Goal: Obtain resource: Download file/media

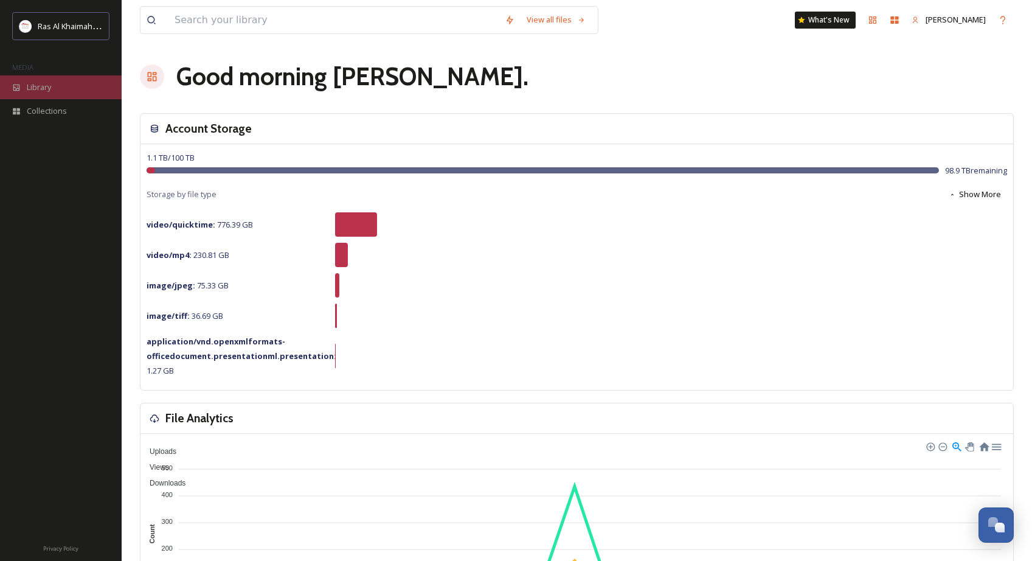
click at [50, 92] on div "Library" at bounding box center [61, 87] width 122 height 24
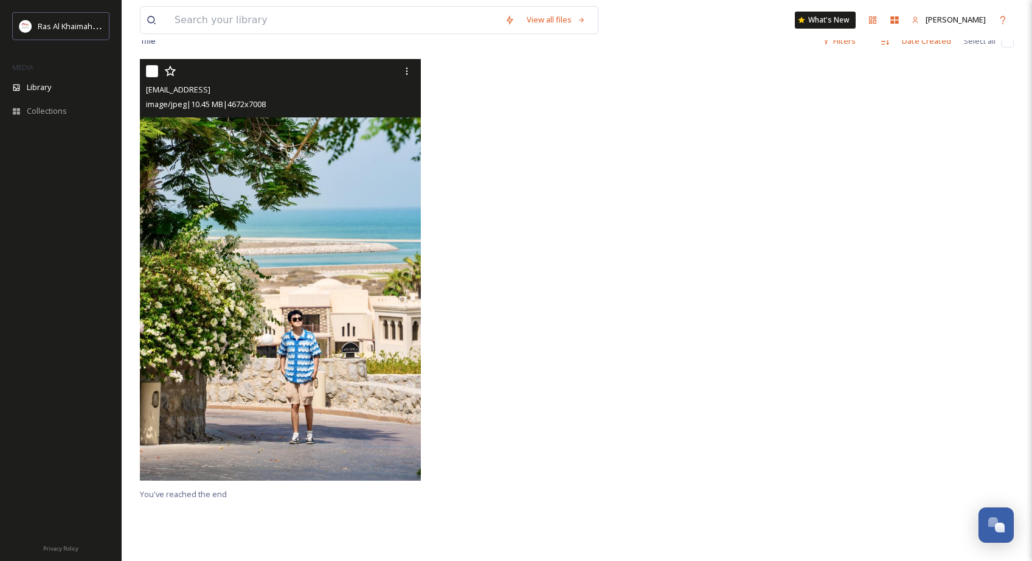
scroll to position [243, 0]
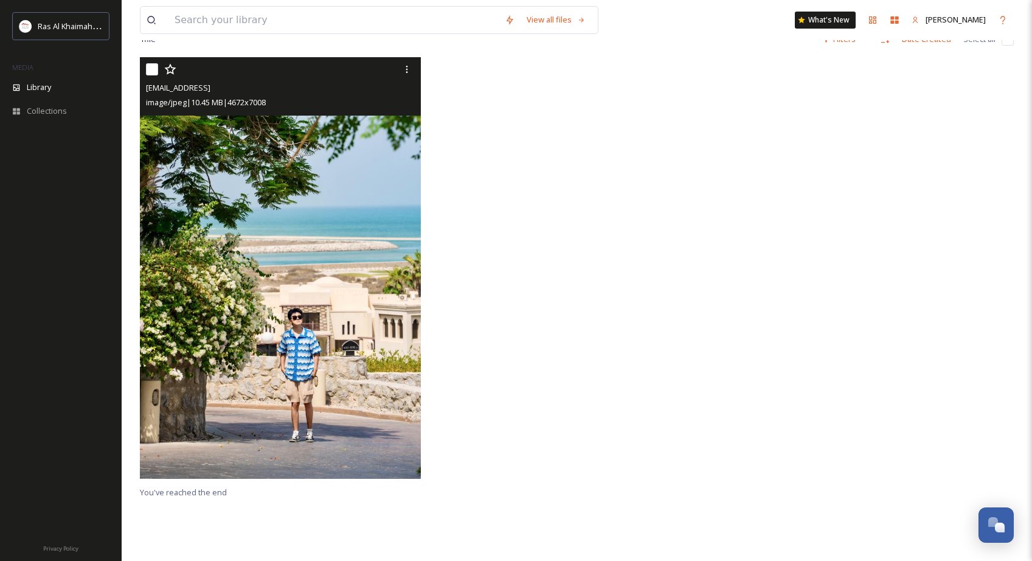
click at [273, 345] on img at bounding box center [280, 267] width 281 height 421
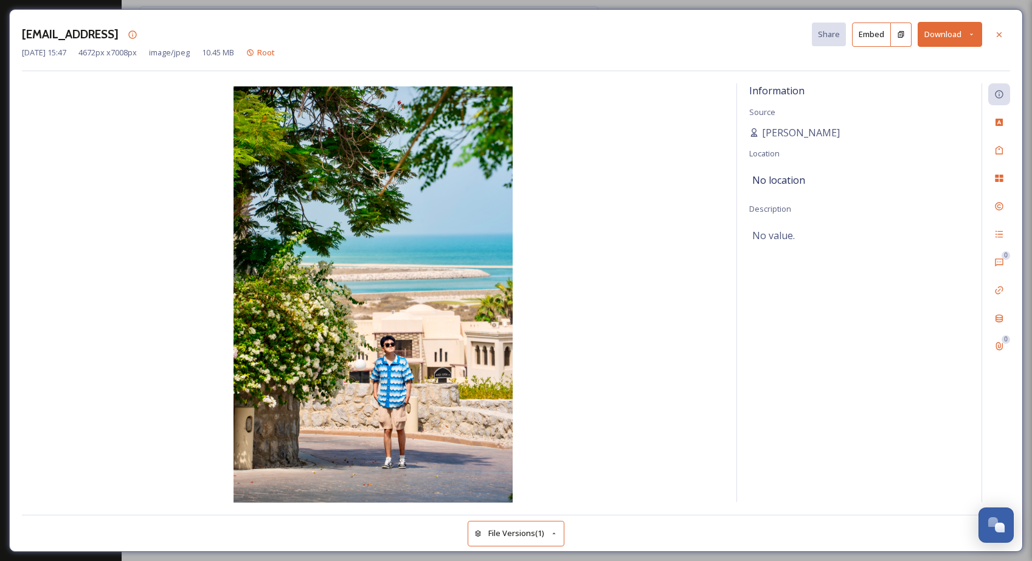
click at [936, 32] on button "Download" at bounding box center [950, 34] width 64 height 25
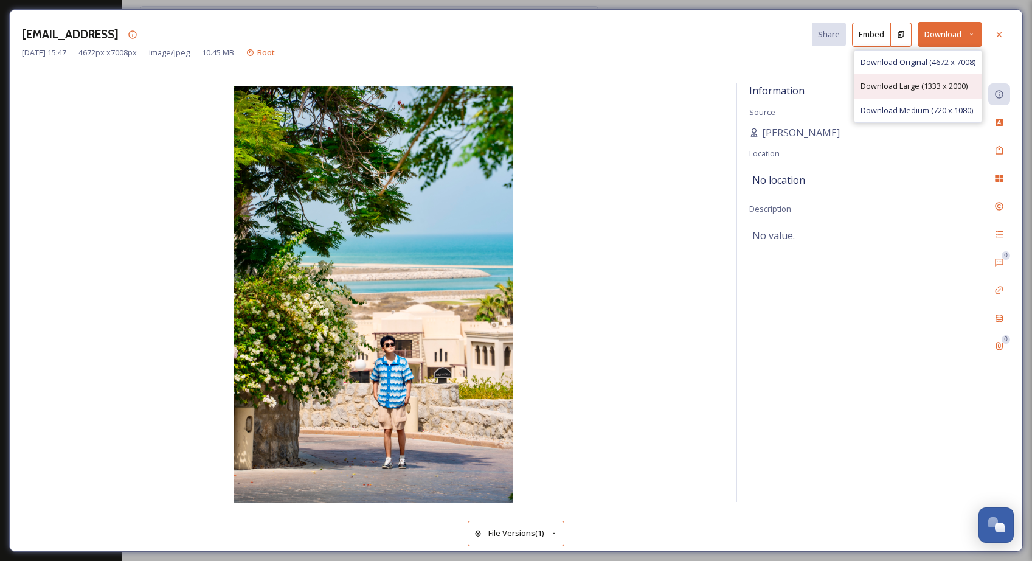
click at [899, 83] on span "Download Large (1333 x 2000)" at bounding box center [913, 86] width 107 height 12
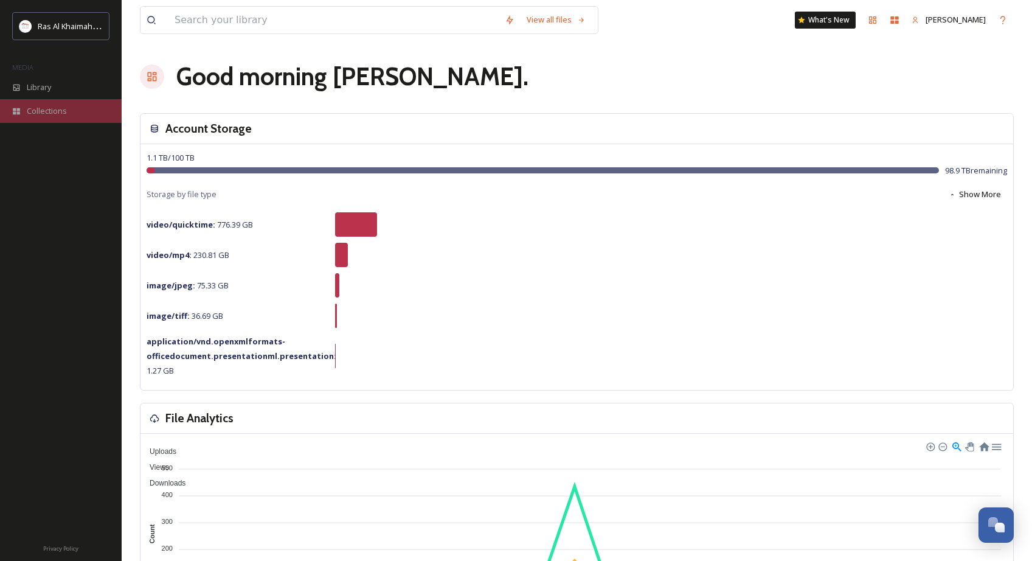
click at [36, 103] on div "Collections" at bounding box center [61, 111] width 122 height 24
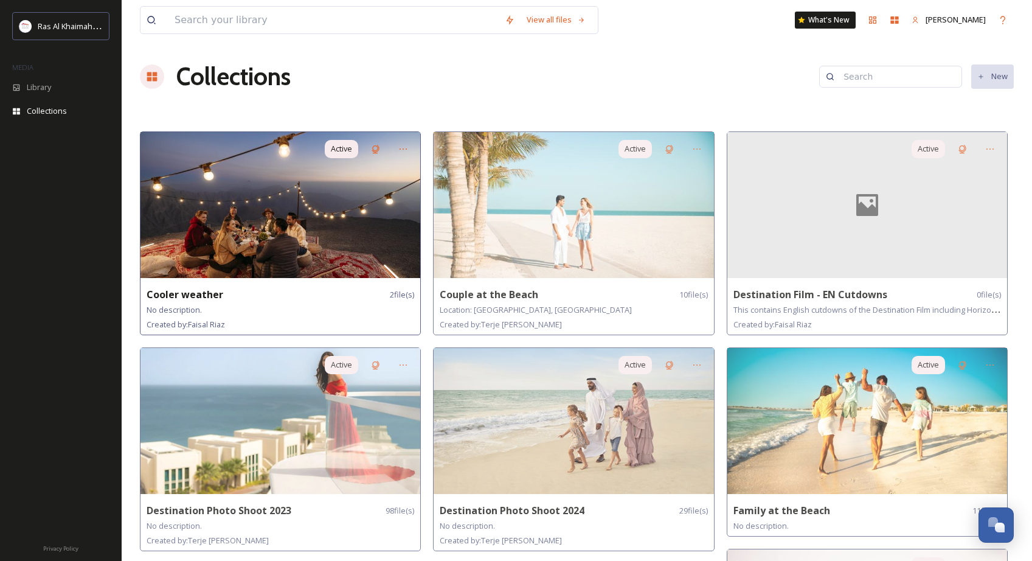
click at [296, 201] on img at bounding box center [280, 205] width 280 height 146
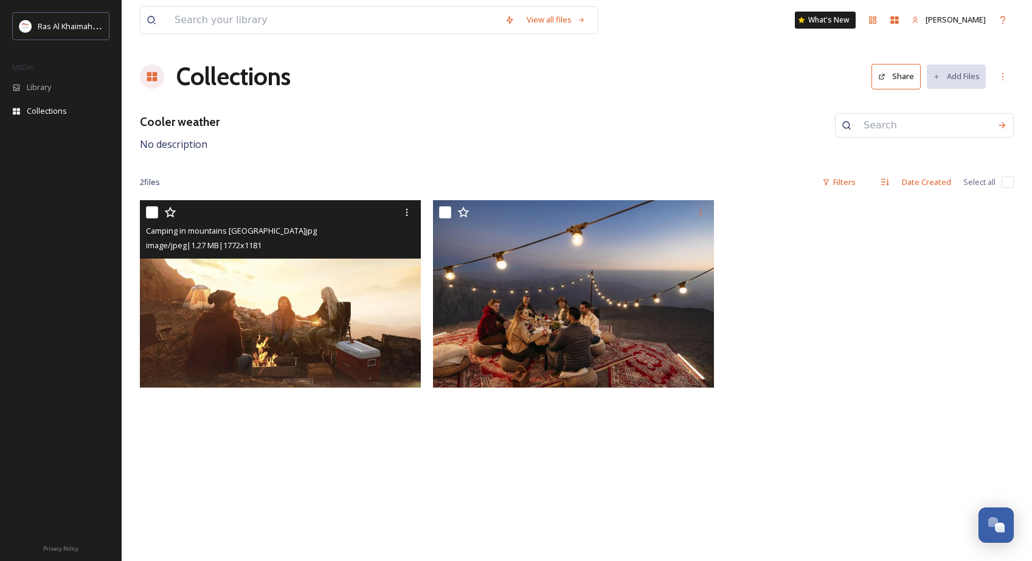
click at [297, 296] on img at bounding box center [280, 293] width 281 height 187
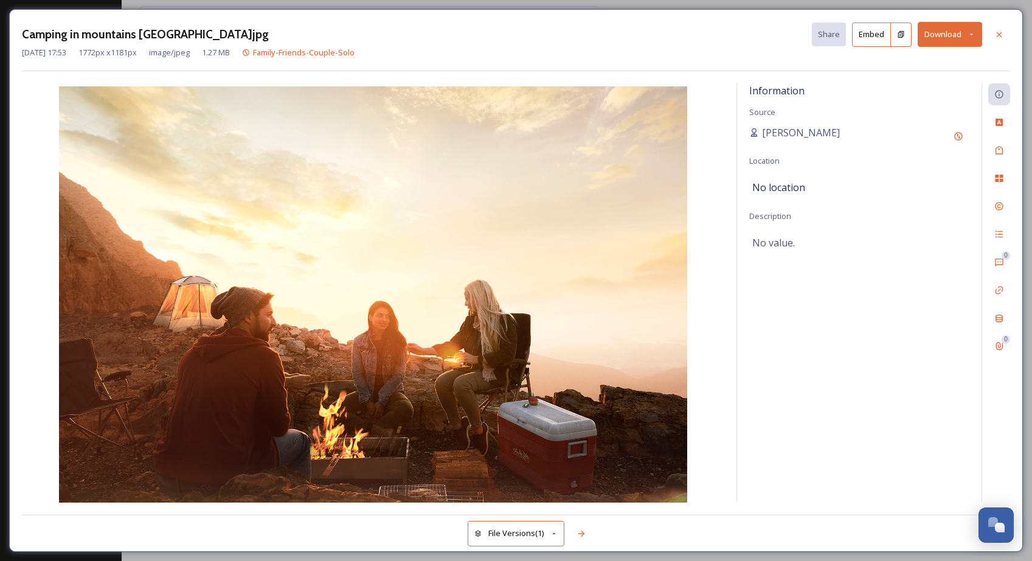
click at [932, 30] on button "Download" at bounding box center [950, 34] width 64 height 25
click at [910, 66] on span "Download Original (1772 x 1181)" at bounding box center [917, 63] width 115 height 12
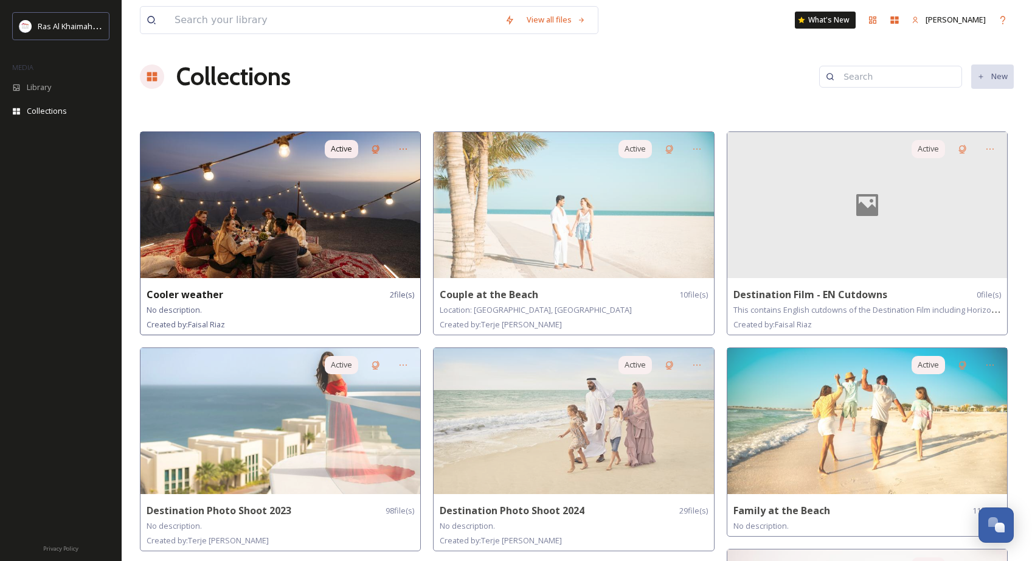
click at [334, 209] on img at bounding box center [280, 205] width 280 height 146
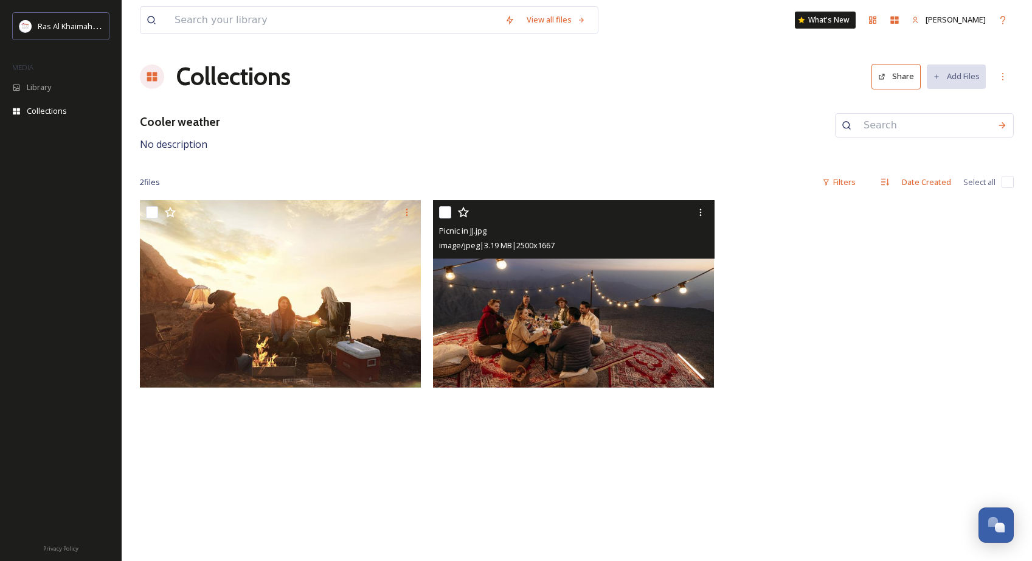
click at [612, 313] on img at bounding box center [573, 293] width 281 height 187
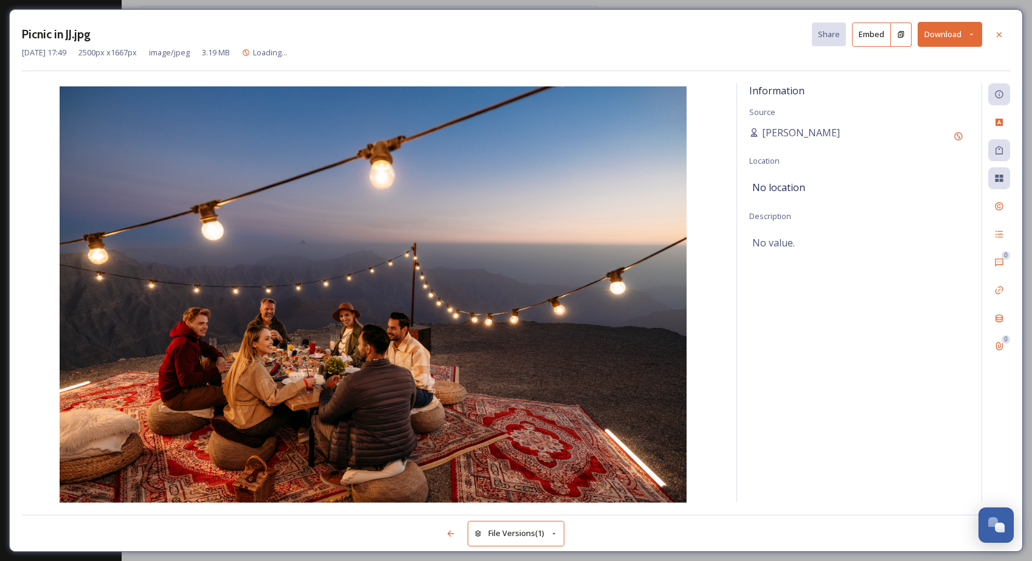
click at [938, 36] on button "Download" at bounding box center [950, 34] width 64 height 25
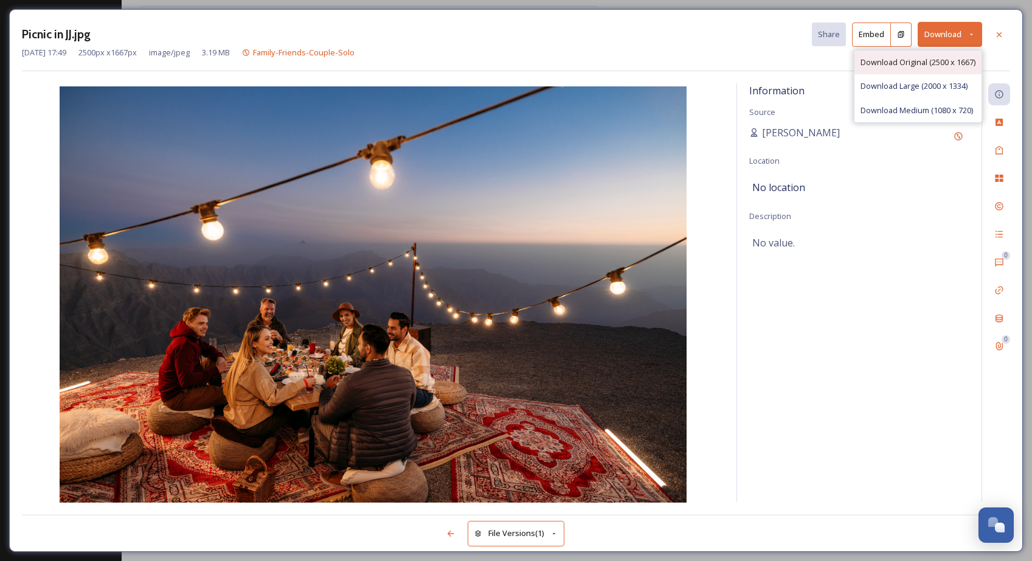
click at [928, 58] on span "Download Original (2500 x 1667)" at bounding box center [917, 63] width 115 height 12
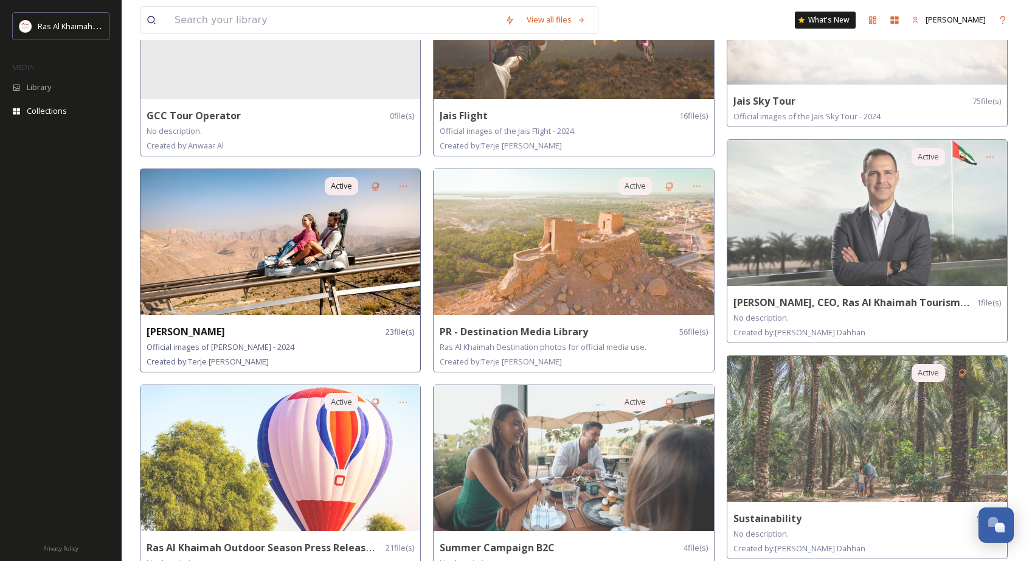
scroll to position [612, 0]
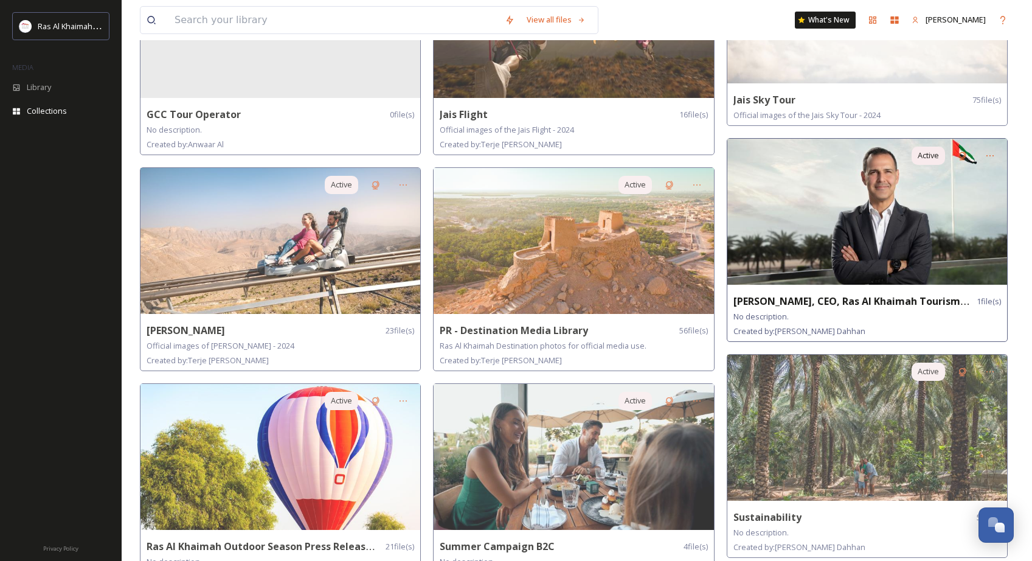
click at [817, 232] on img at bounding box center [867, 212] width 280 height 146
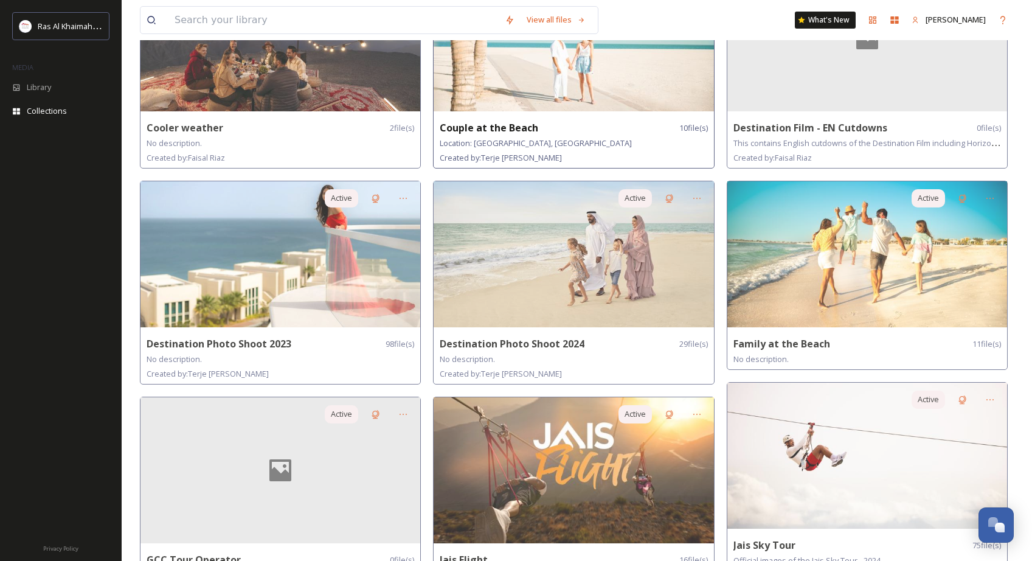
scroll to position [166, 0]
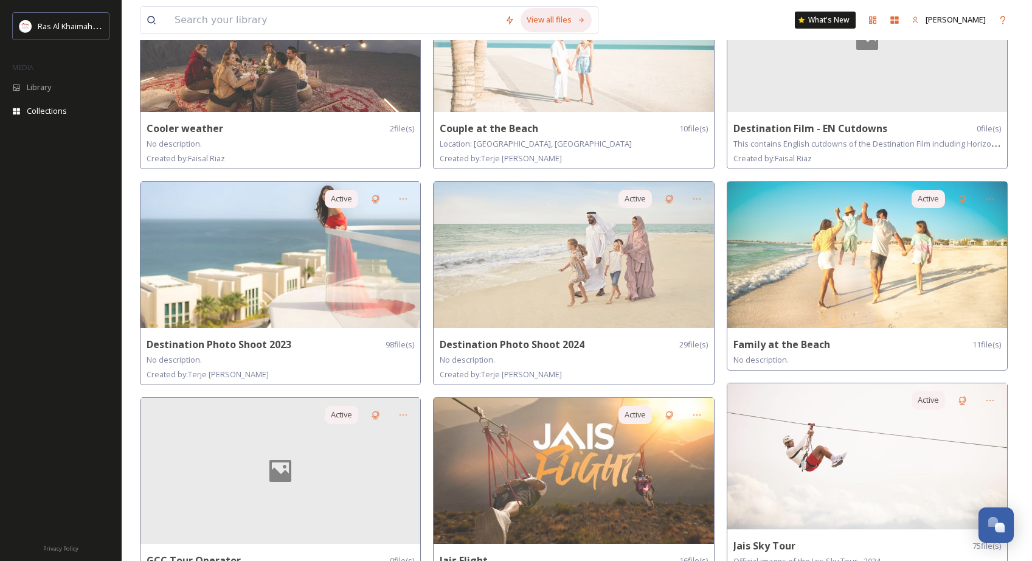
click at [563, 18] on div "View all files" at bounding box center [555, 20] width 71 height 24
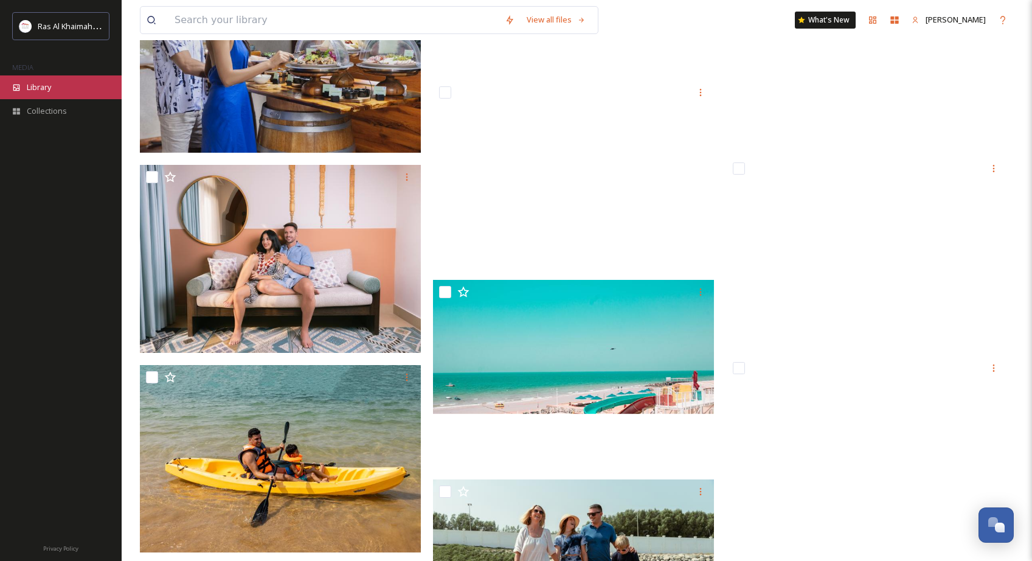
scroll to position [8567, 0]
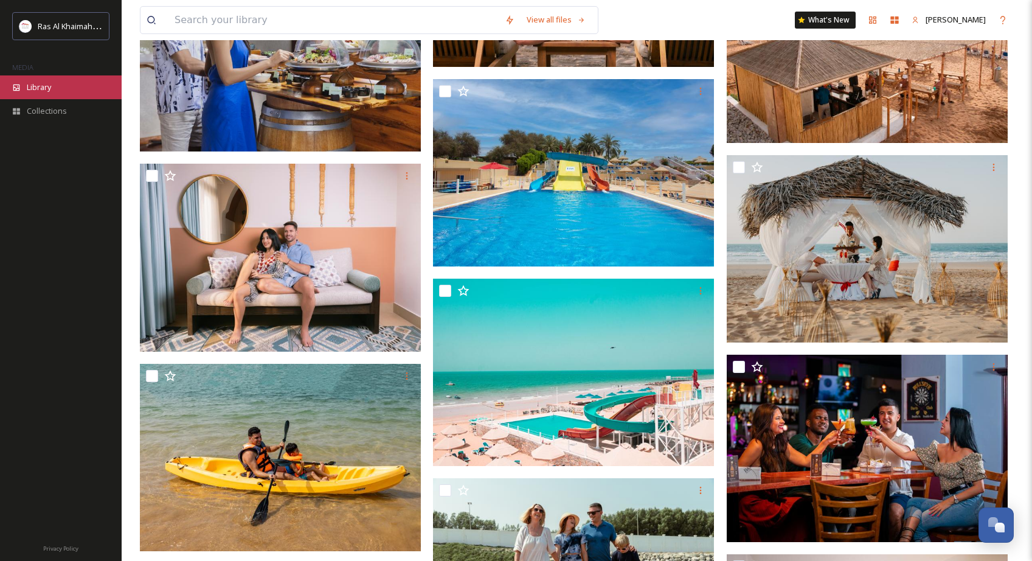
click at [54, 86] on div "Library" at bounding box center [61, 87] width 122 height 24
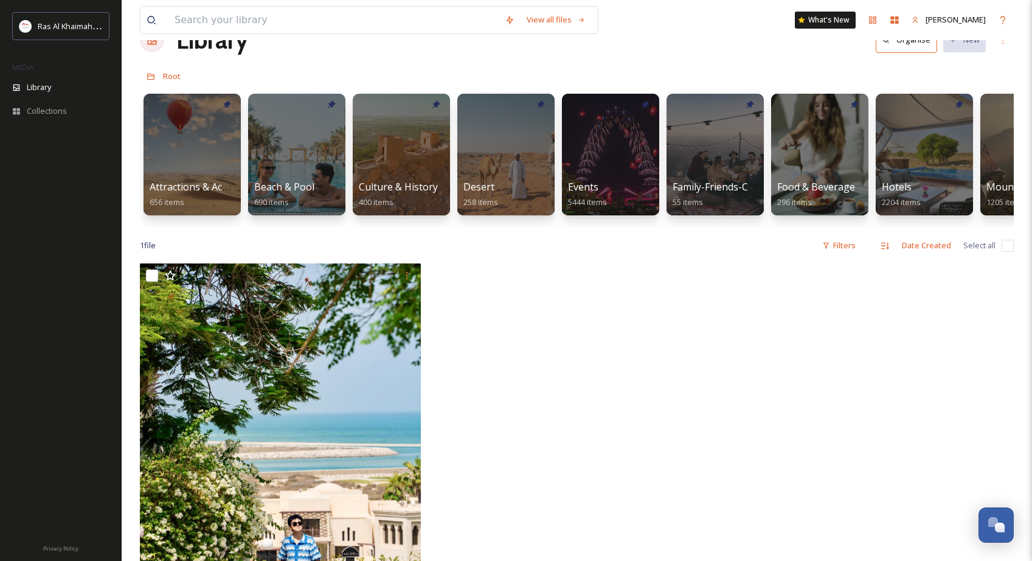
scroll to position [40, 0]
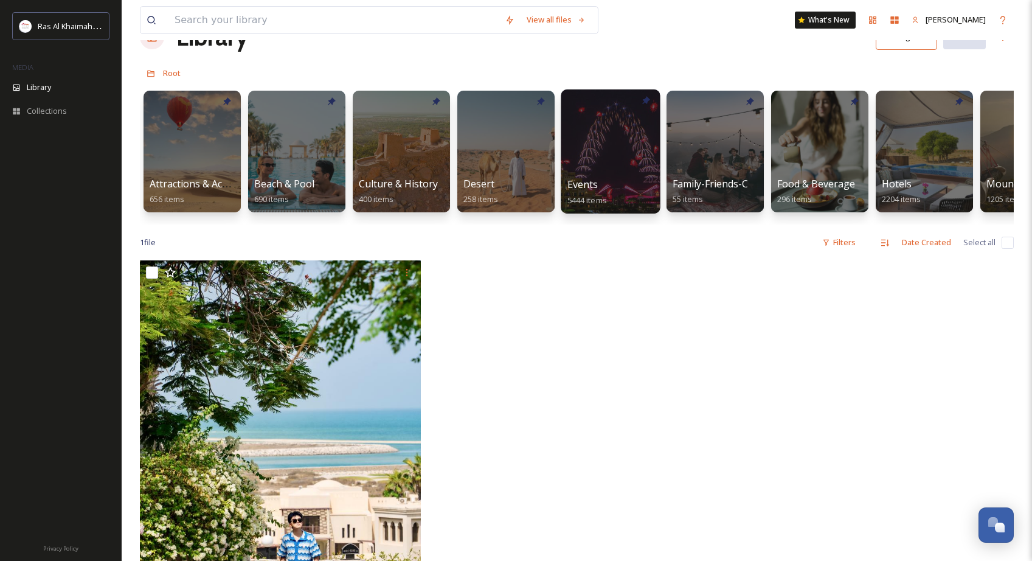
click at [603, 165] on div at bounding box center [610, 151] width 99 height 124
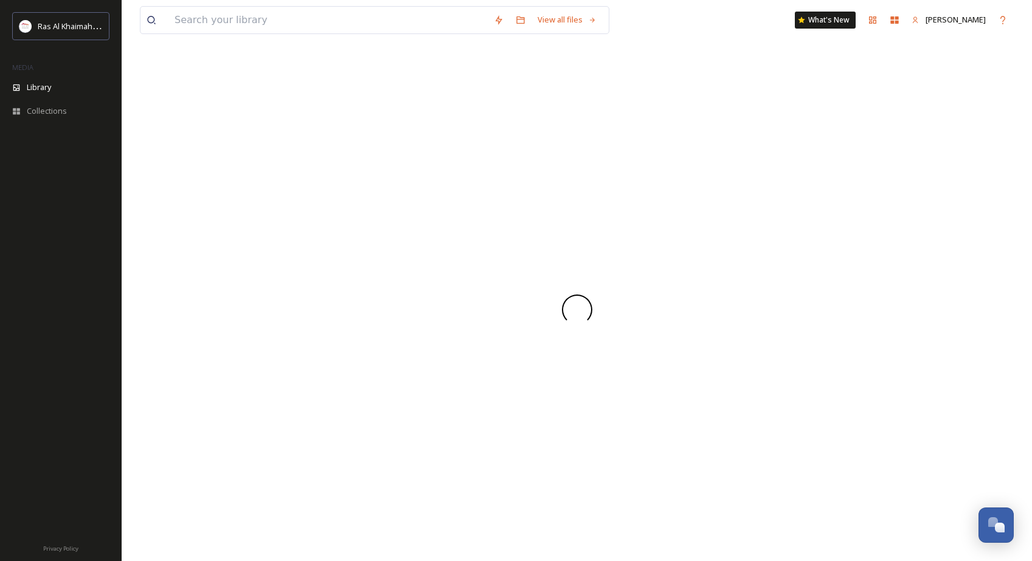
click at [603, 165] on div at bounding box center [577, 309] width 874 height 502
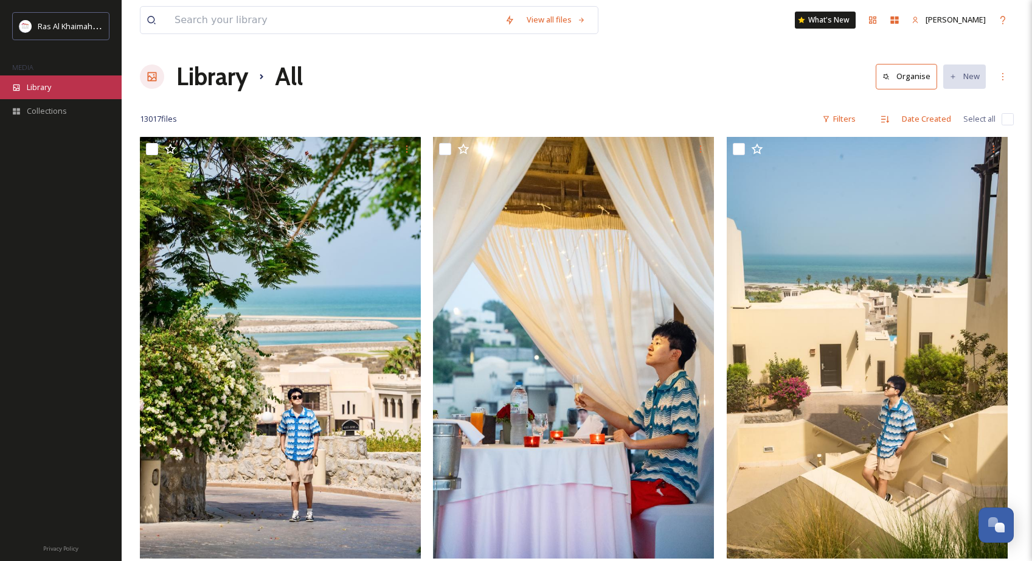
click at [49, 91] on span "Library" at bounding box center [39, 87] width 24 height 12
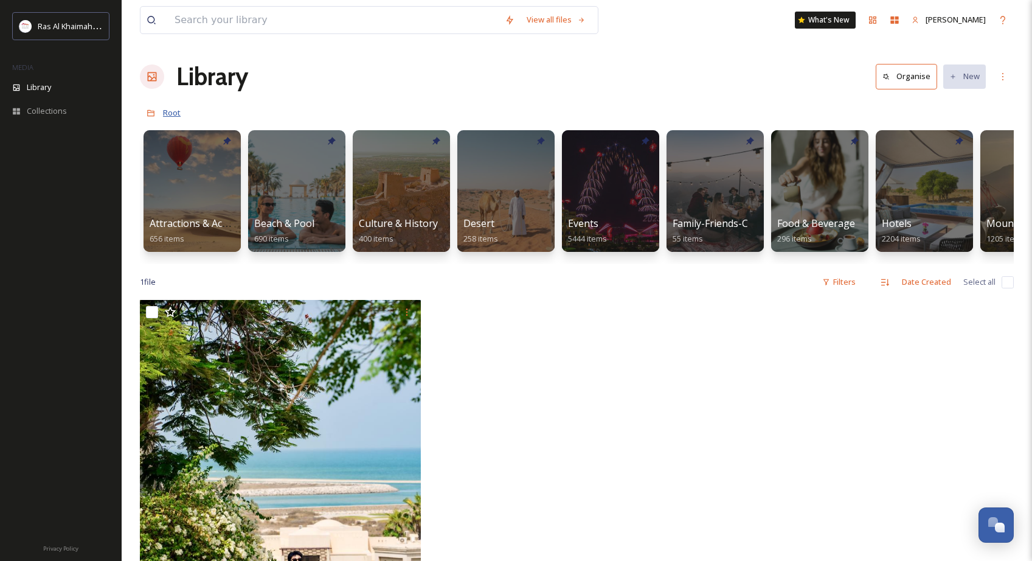
click at [173, 111] on span "Root" at bounding box center [172, 112] width 18 height 11
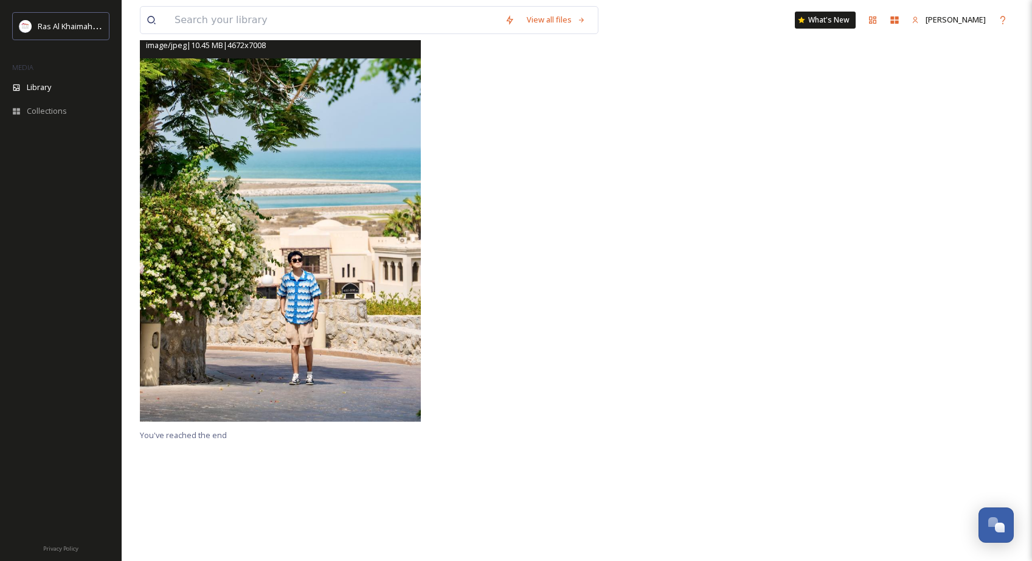
scroll to position [300, 0]
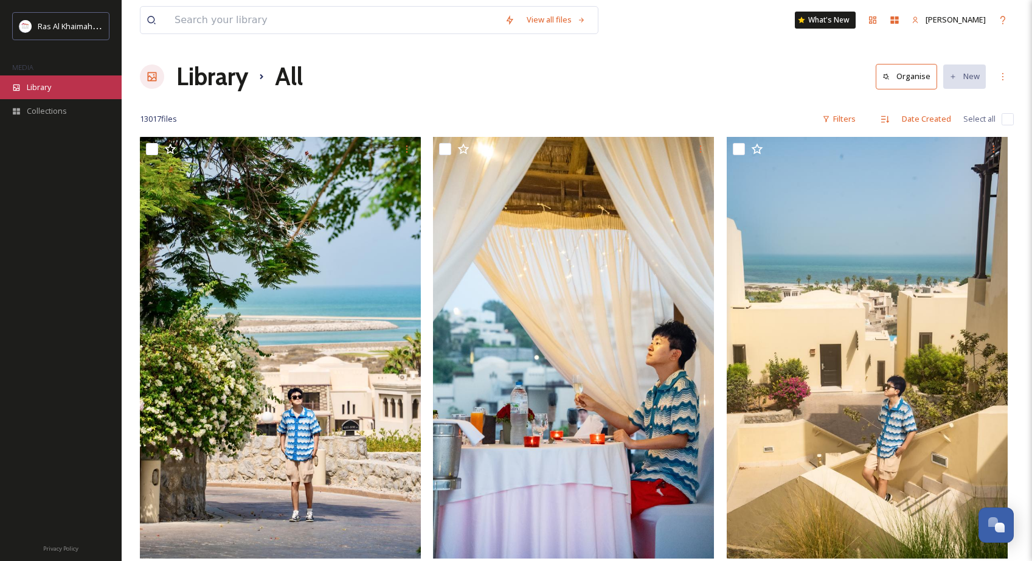
click at [37, 81] on span "Library" at bounding box center [39, 87] width 24 height 12
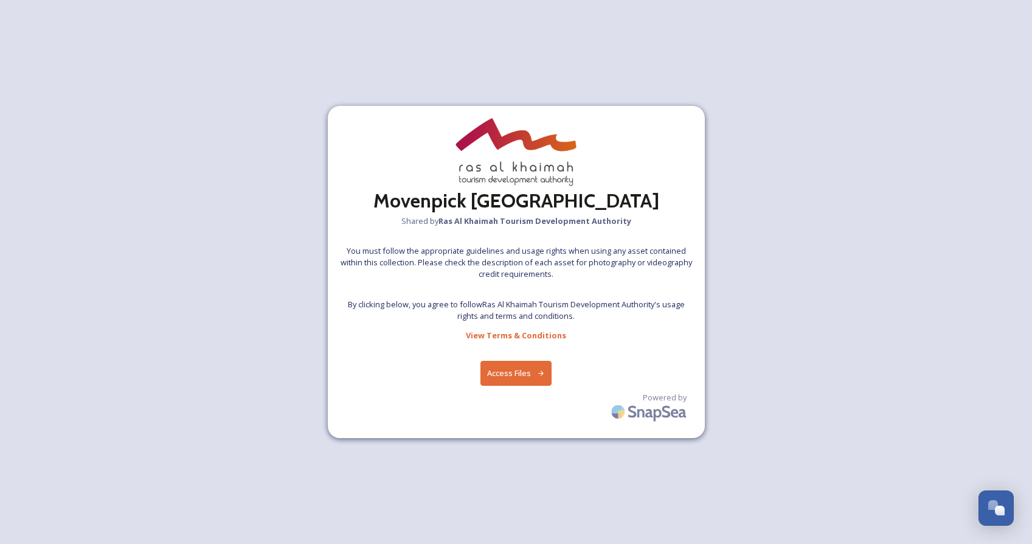
click at [504, 372] on button "Access Files" at bounding box center [515, 373] width 71 height 25
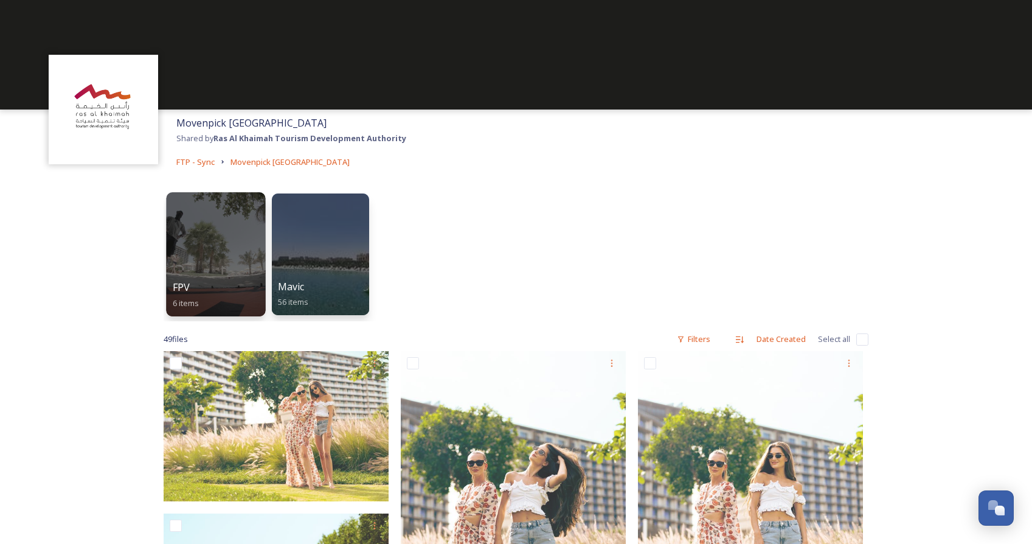
click at [218, 263] on div at bounding box center [215, 254] width 99 height 124
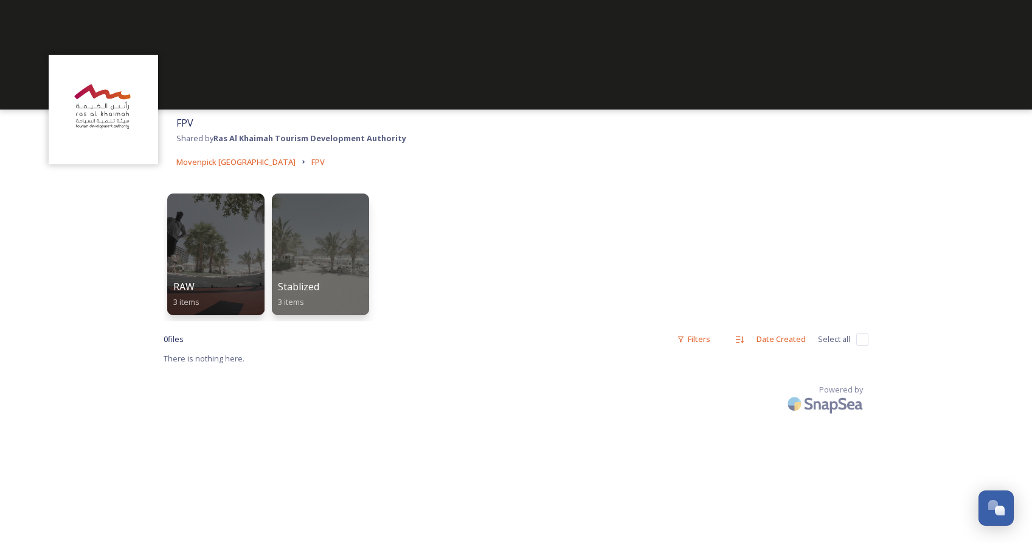
click at [218, 263] on div at bounding box center [215, 254] width 97 height 122
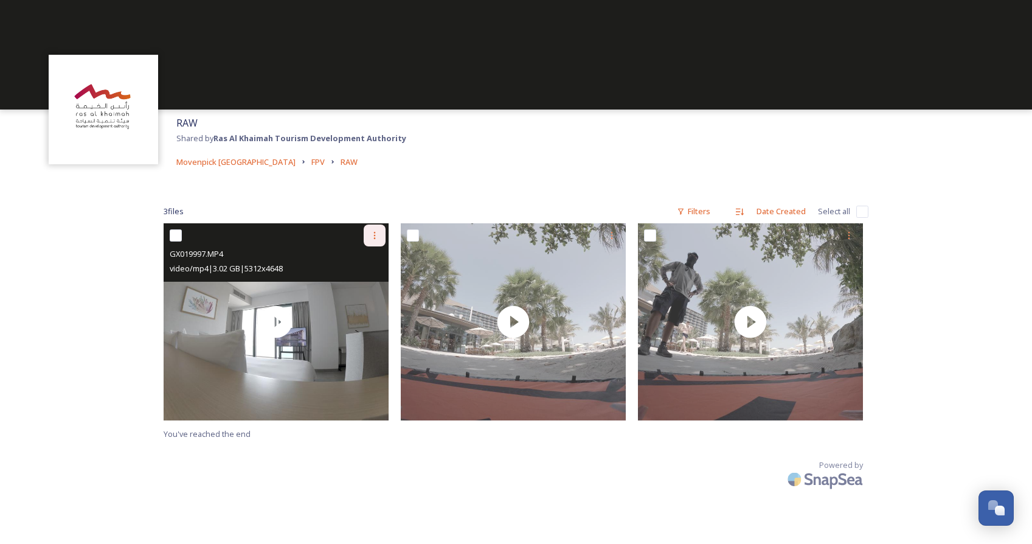
click at [374, 233] on icon at bounding box center [375, 235] width 10 height 10
click at [364, 286] on span "Download" at bounding box center [360, 286] width 37 height 12
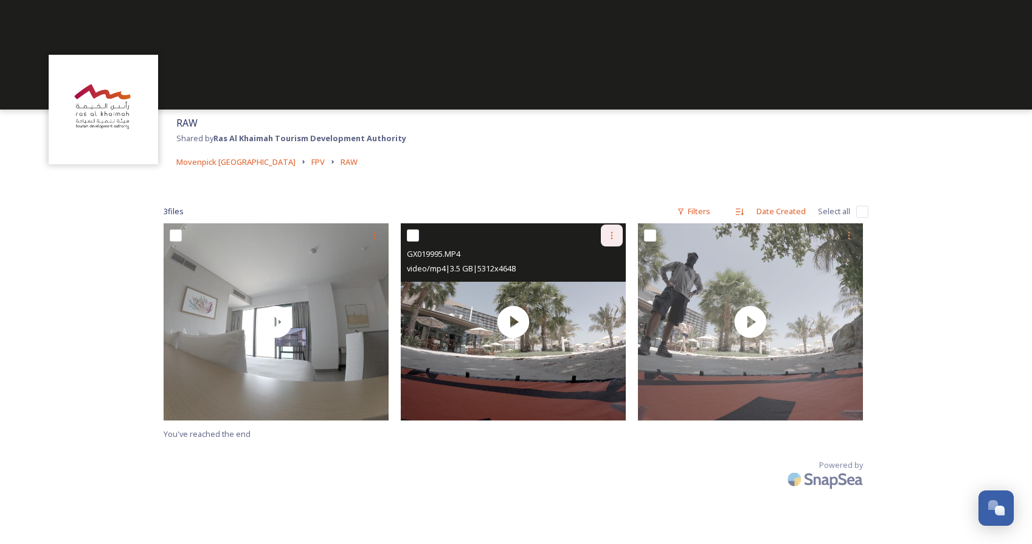
click at [608, 235] on icon at bounding box center [612, 235] width 10 height 10
click at [596, 281] on span "Download" at bounding box center [597, 286] width 37 height 12
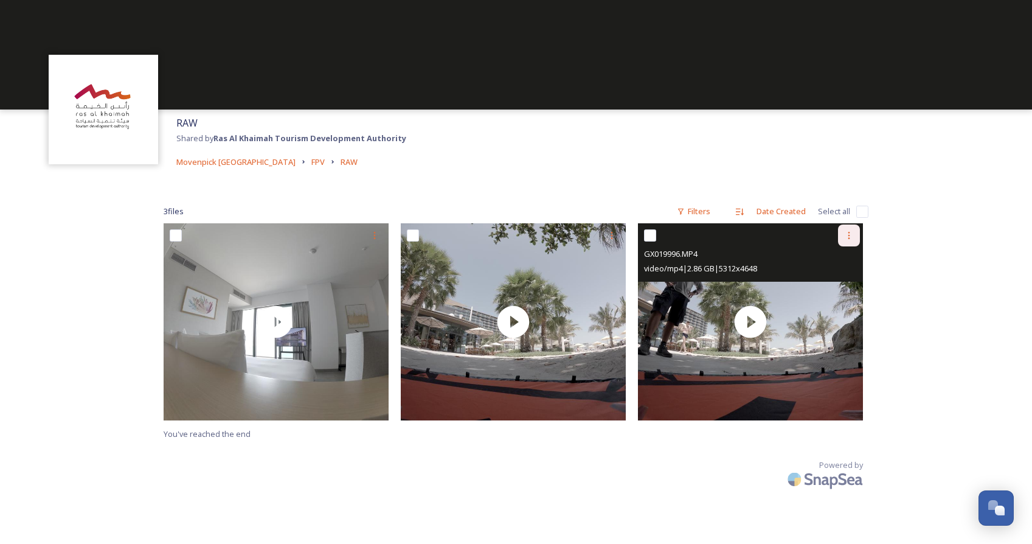
click at [845, 233] on icon at bounding box center [849, 235] width 10 height 10
click at [840, 286] on span "Download" at bounding box center [834, 286] width 37 height 12
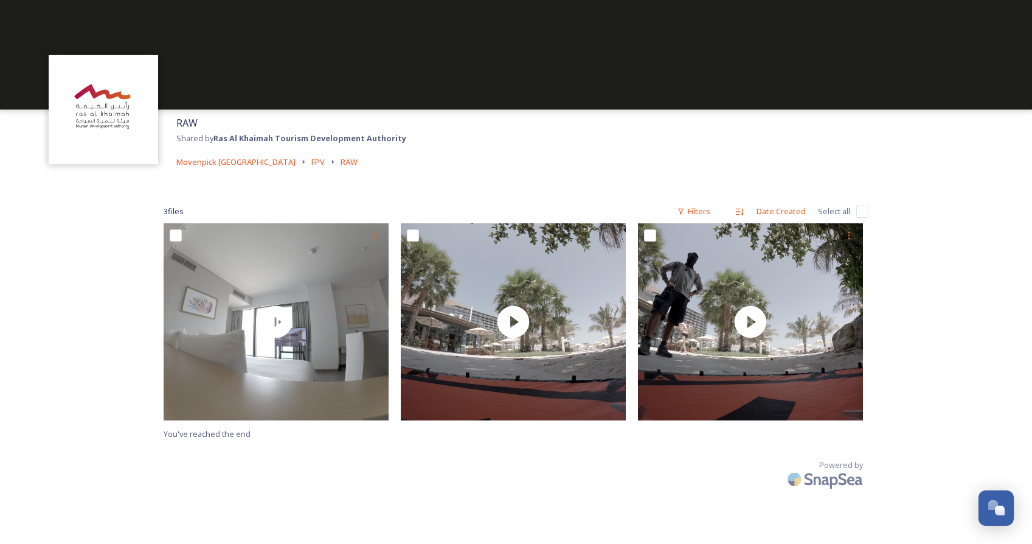
click at [50, 310] on div "RAW Shared by Ras Al Khaimah Tourism Development Authority Movenpick Al Marjan …" at bounding box center [516, 272] width 1032 height 544
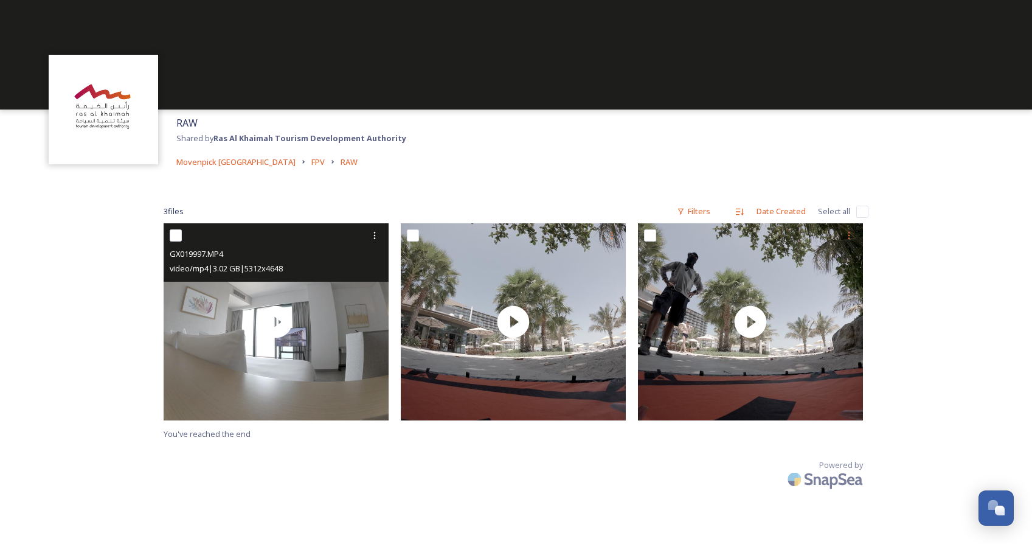
click at [176, 233] on input "checkbox" at bounding box center [176, 235] width 12 height 12
checkbox input "true"
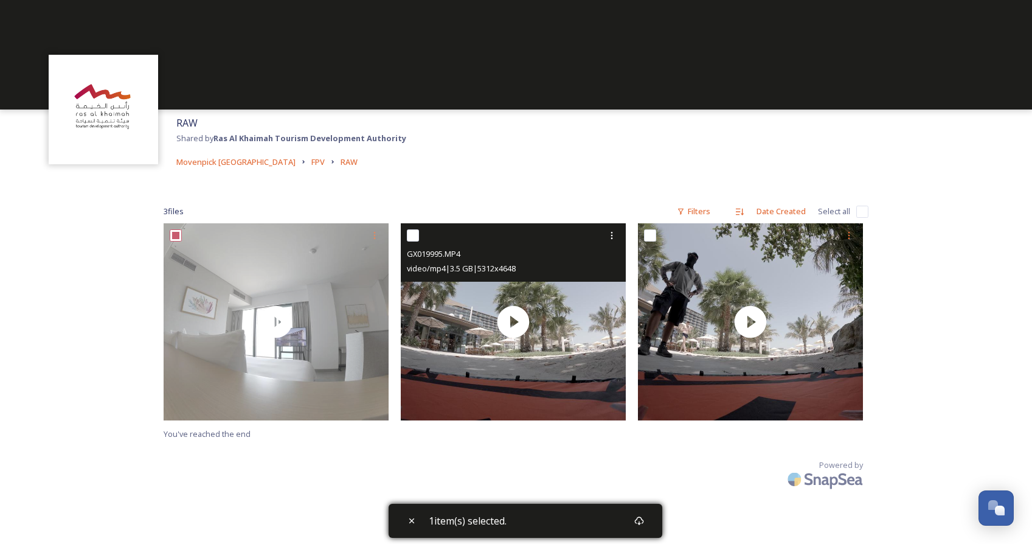
click at [410, 235] on input "checkbox" at bounding box center [413, 235] width 12 height 12
checkbox input "true"
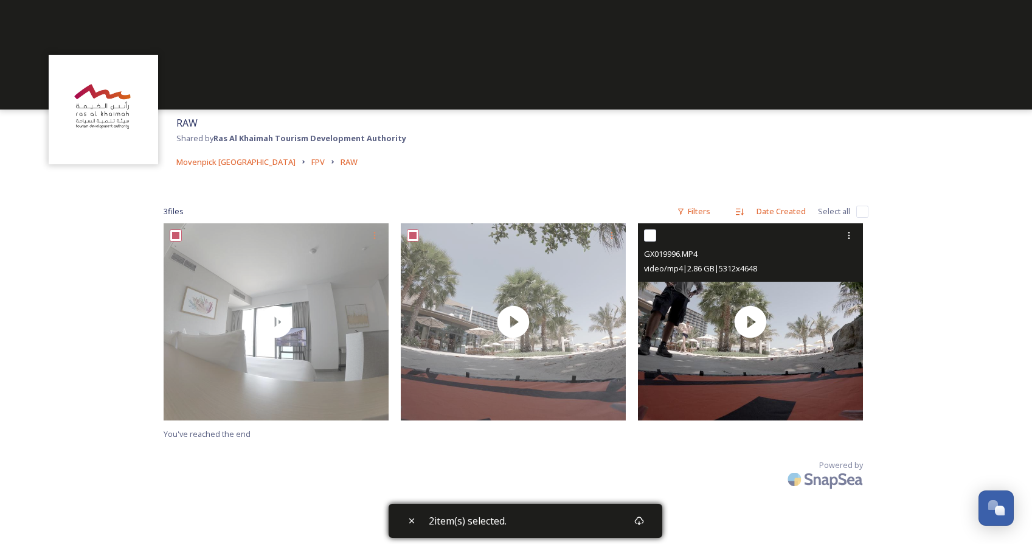
click at [646, 237] on input "checkbox" at bounding box center [650, 235] width 12 height 12
checkbox input "true"
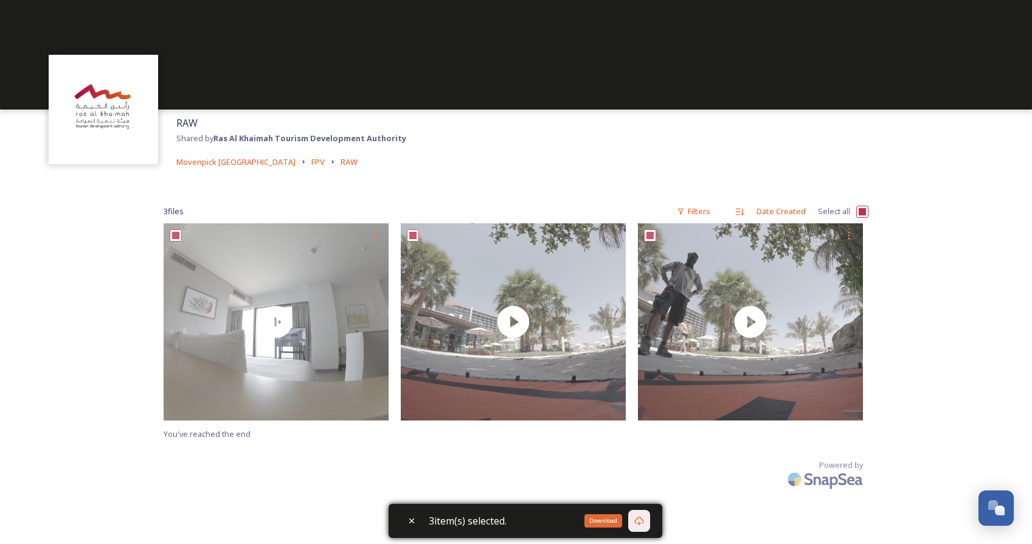
click at [641, 522] on icon at bounding box center [639, 521] width 10 height 10
click at [638, 520] on icon at bounding box center [638, 520] width 9 height 9
click at [641, 520] on icon at bounding box center [639, 521] width 10 height 10
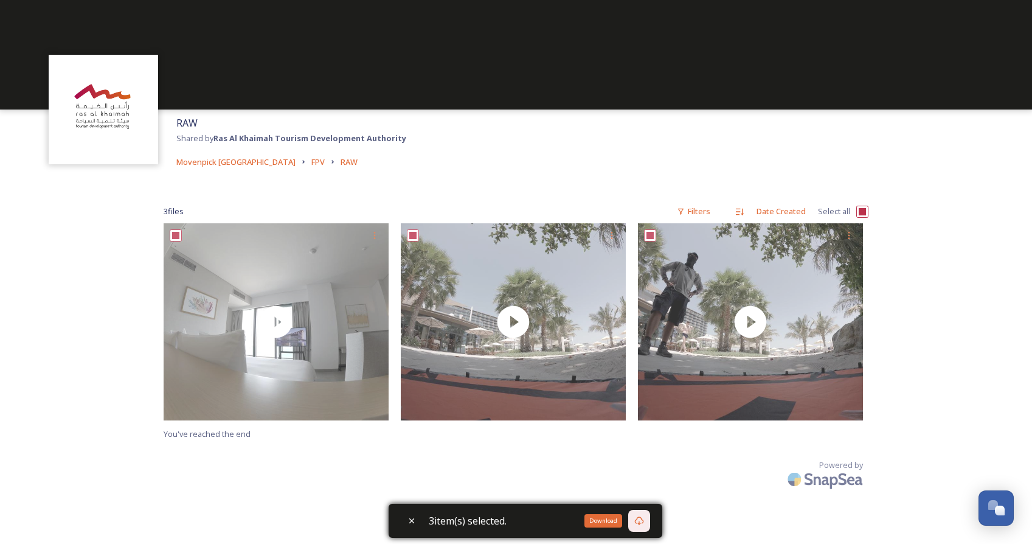
scroll to position [0, 0]
click at [413, 520] on icon at bounding box center [412, 521] width 10 height 10
checkbox input "false"
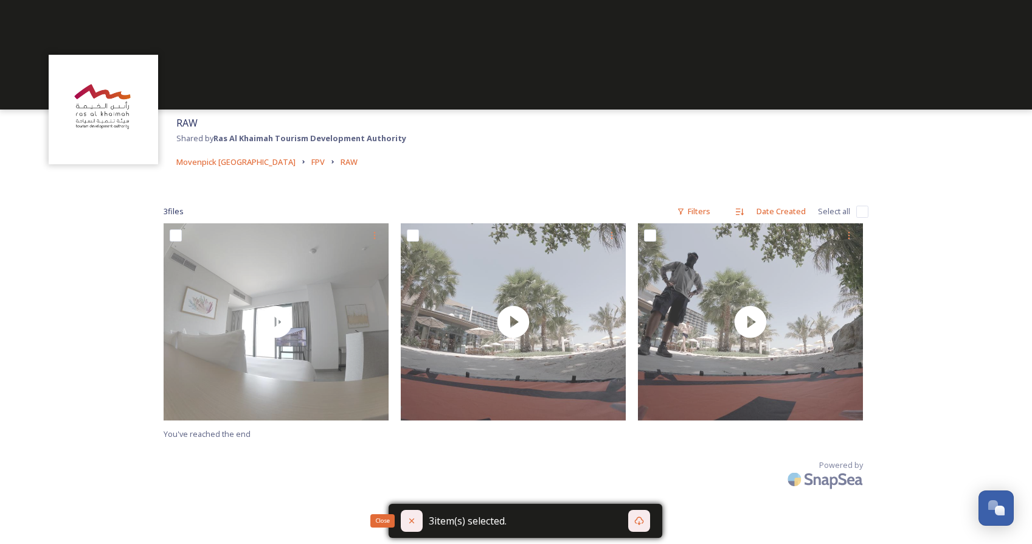
checkbox input "false"
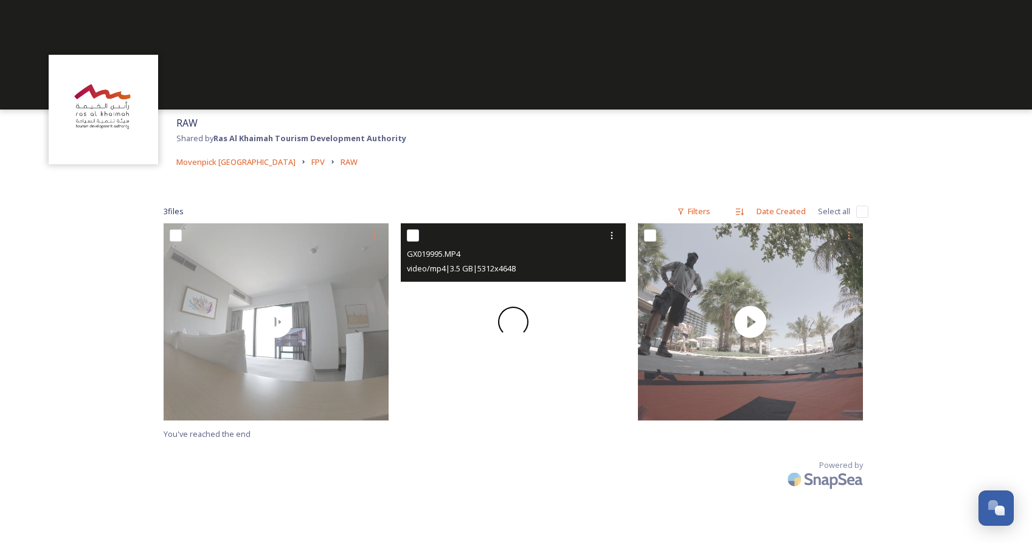
click at [541, 359] on div at bounding box center [513, 321] width 225 height 197
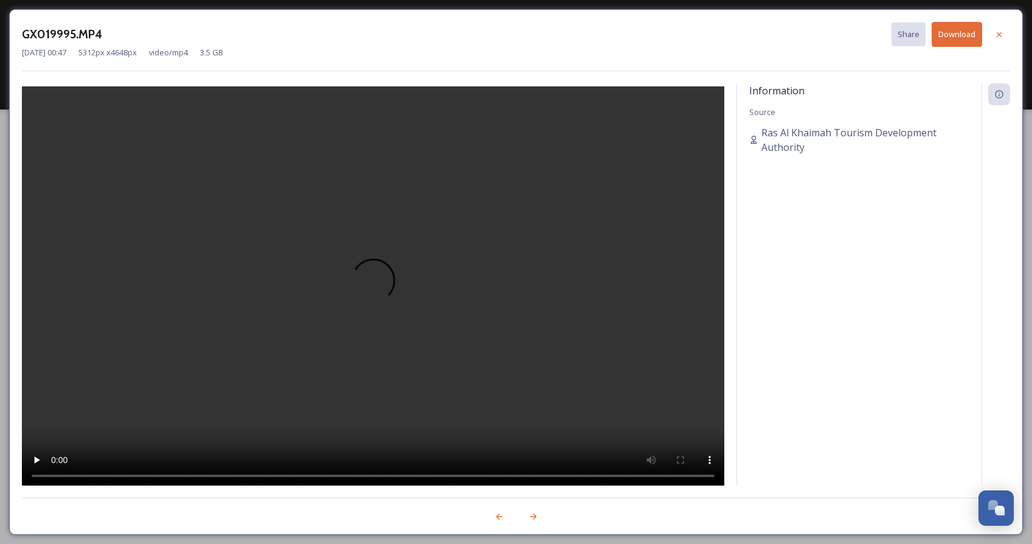
click at [380, 286] on video at bounding box center [373, 287] width 702 height 403
click at [349, 473] on video at bounding box center [373, 287] width 702 height 403
click at [950, 33] on button "Download" at bounding box center [957, 34] width 50 height 25
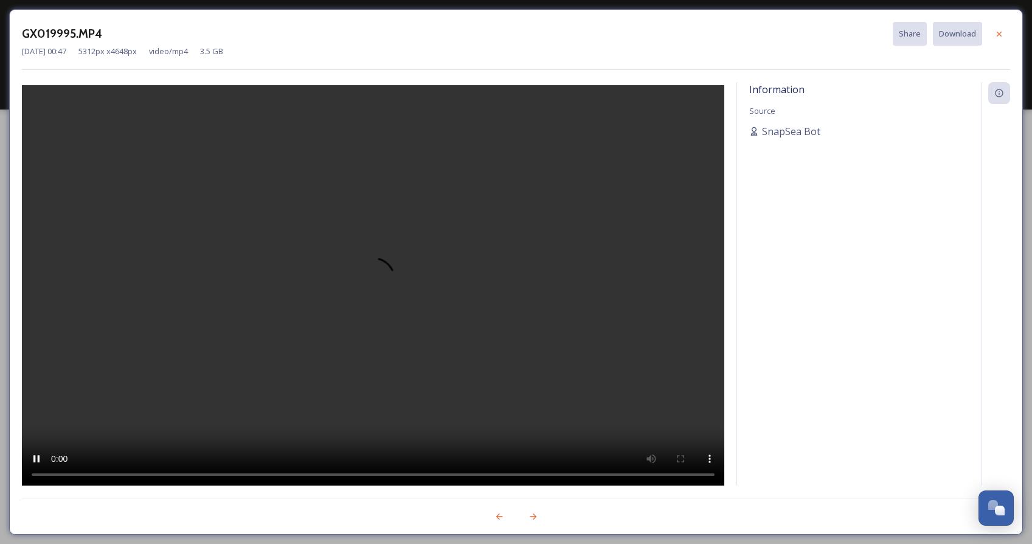
click at [192, 476] on video at bounding box center [373, 286] width 702 height 403
